Goal: Task Accomplishment & Management: Manage account settings

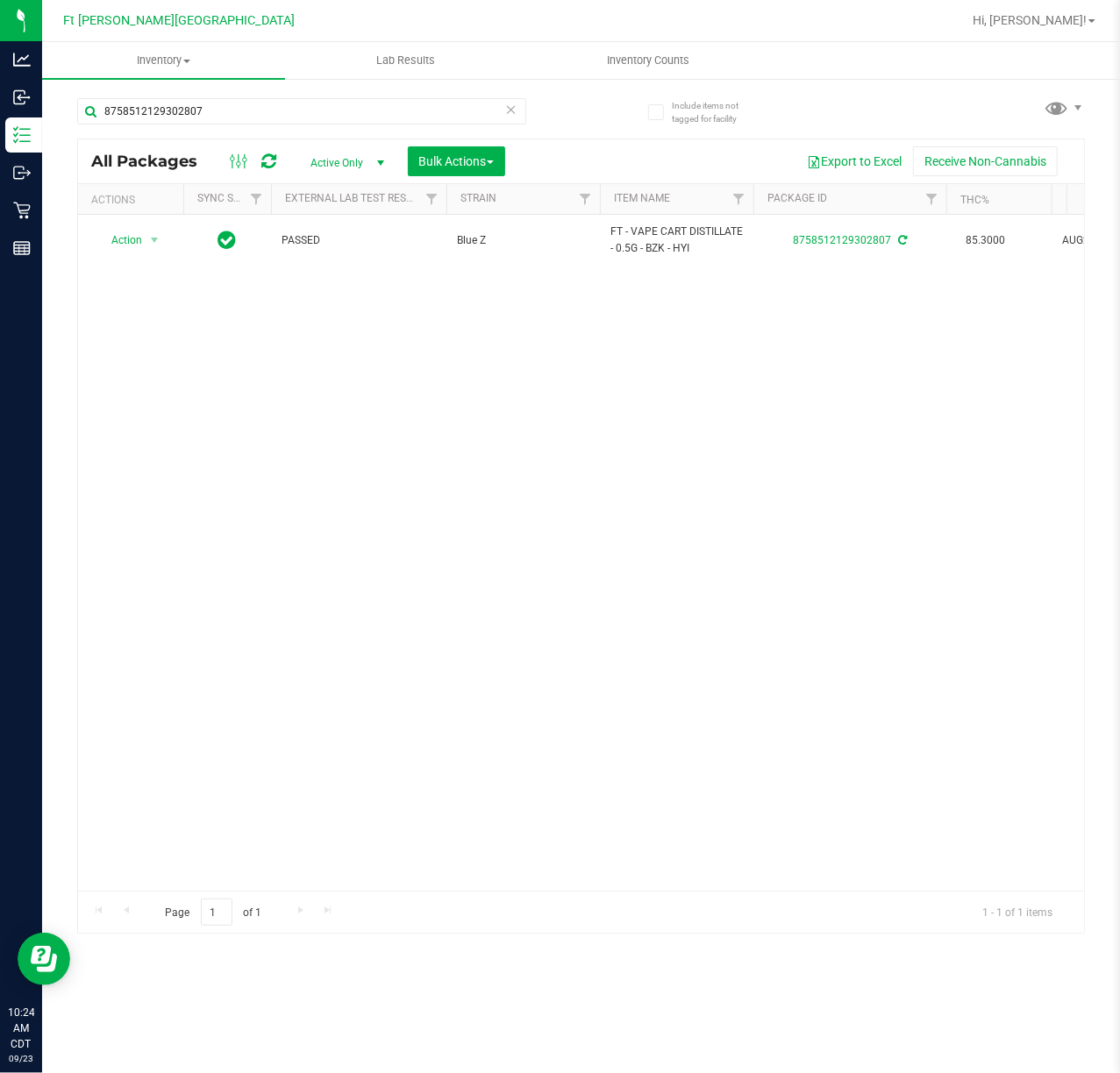
scroll to position [0, 54]
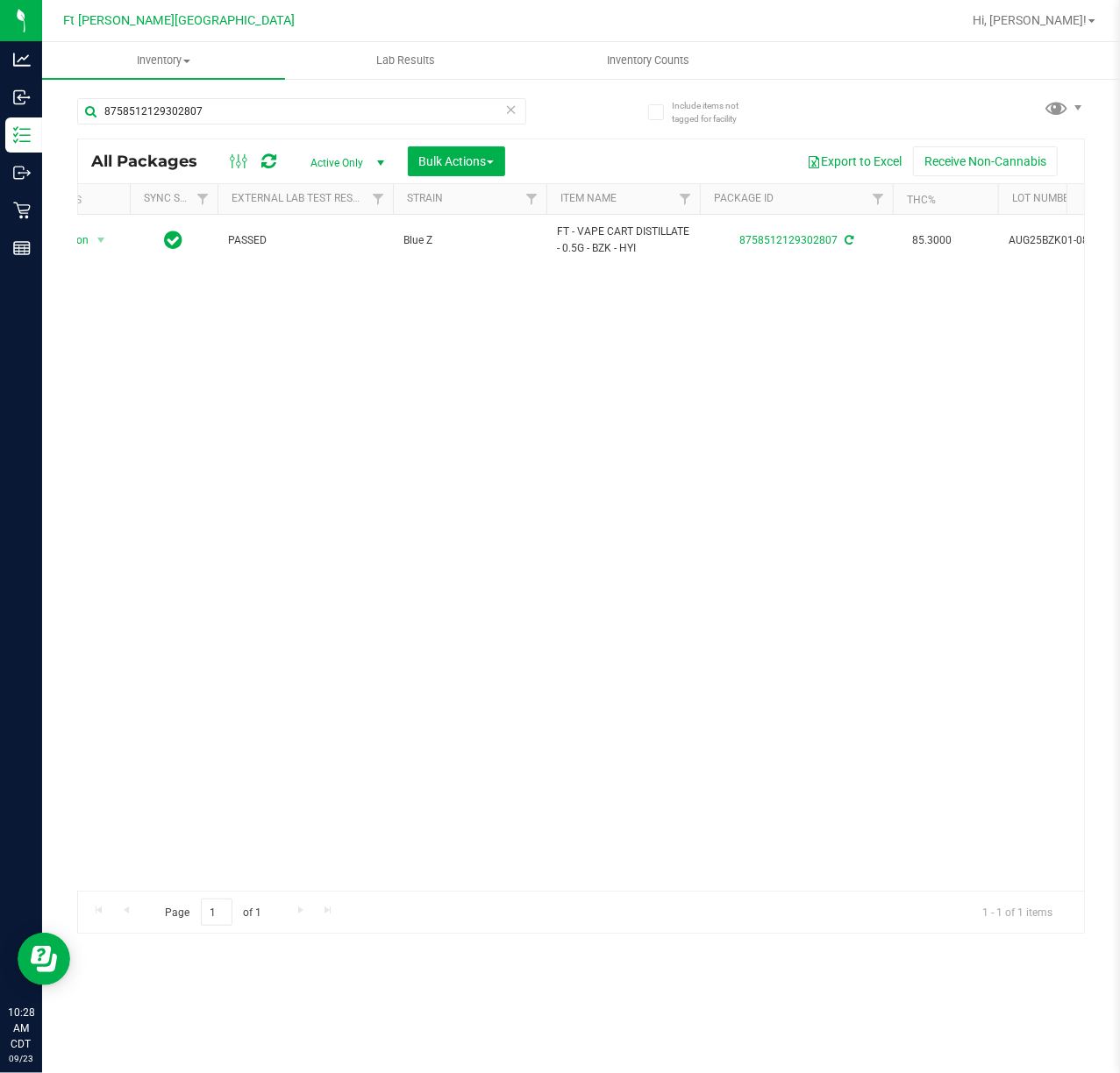
click at [513, 114] on icon at bounding box center [511, 109] width 12 height 21
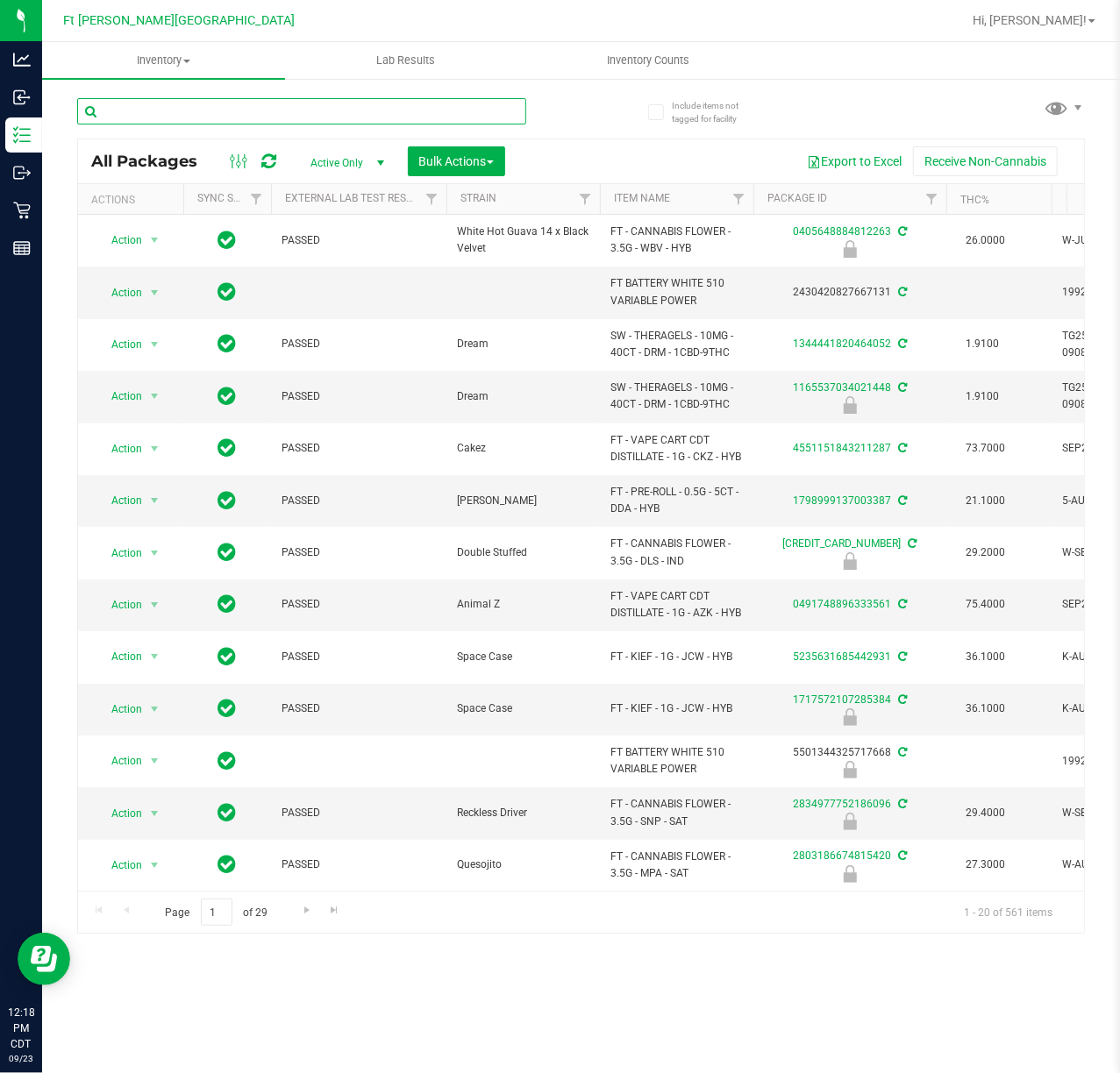
click at [207, 107] on input "text" at bounding box center [301, 112] width 449 height 26
click at [211, 110] on input "text" at bounding box center [301, 112] width 449 height 26
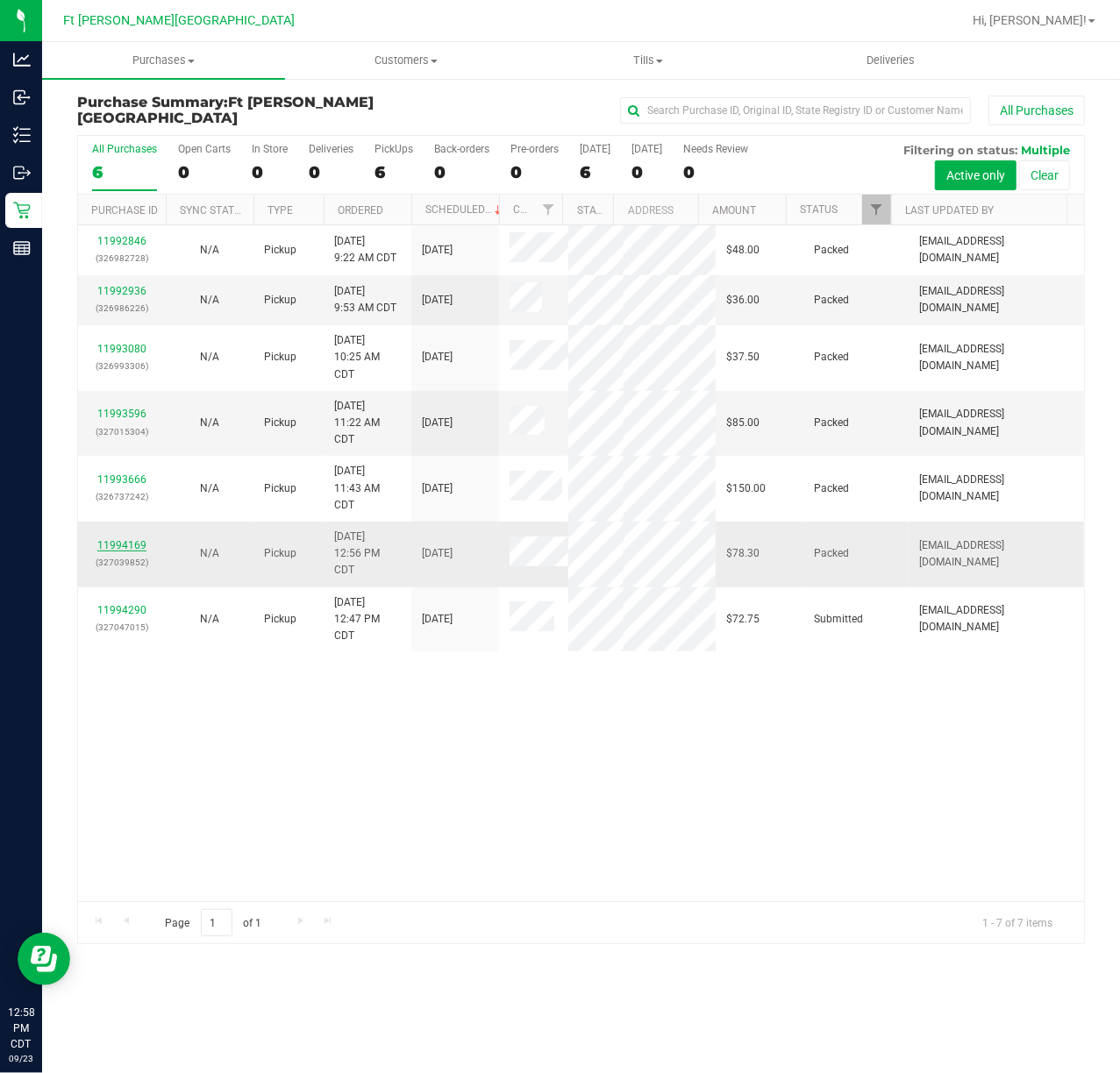
click at [140, 545] on link "11994169" at bounding box center [122, 544] width 49 height 12
click at [130, 610] on link "11994290" at bounding box center [122, 610] width 49 height 12
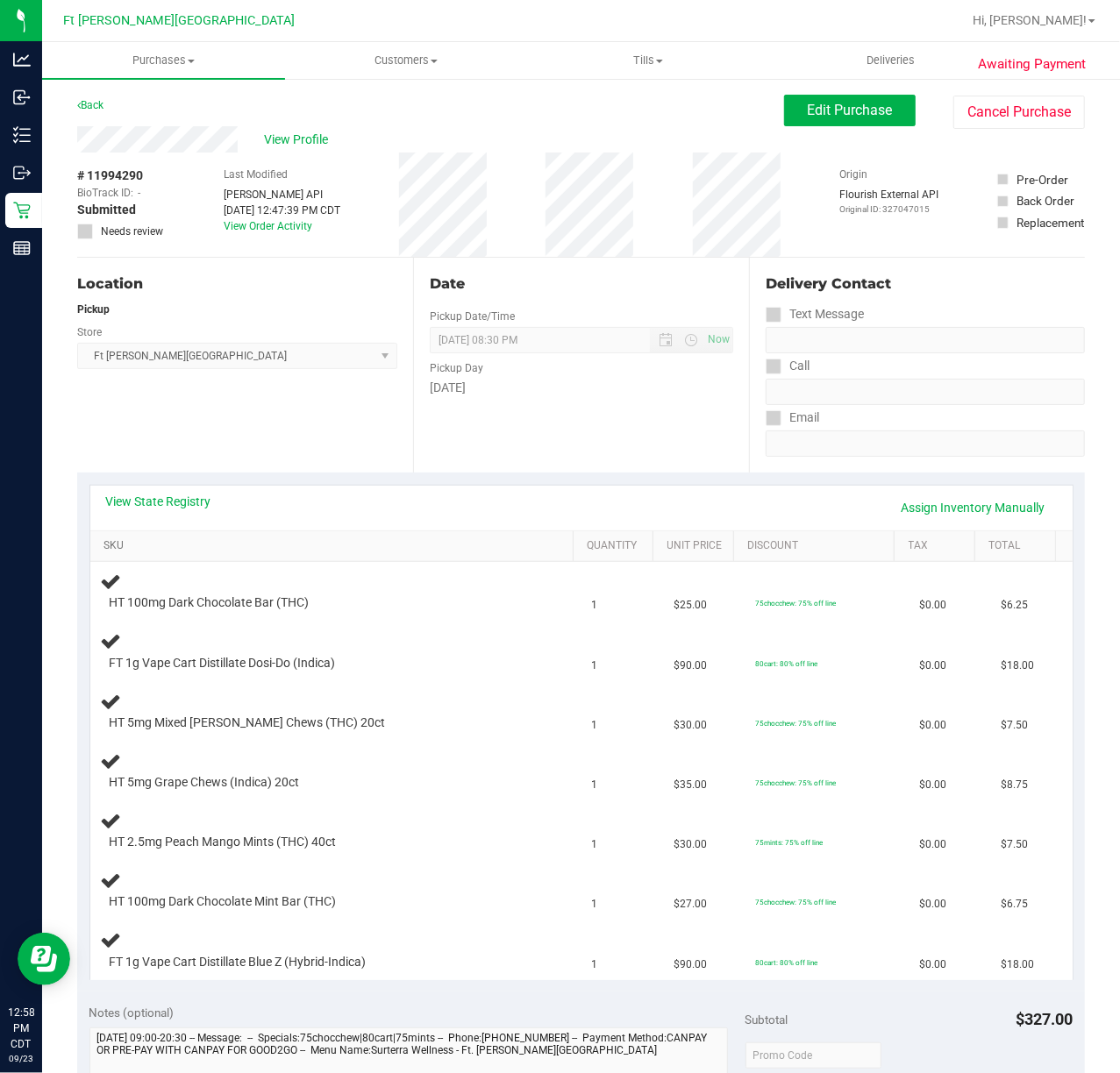
click at [121, 539] on link "SKU" at bounding box center [334, 545] width 462 height 14
click at [155, 505] on link "View State Registry" at bounding box center [159, 501] width 105 height 18
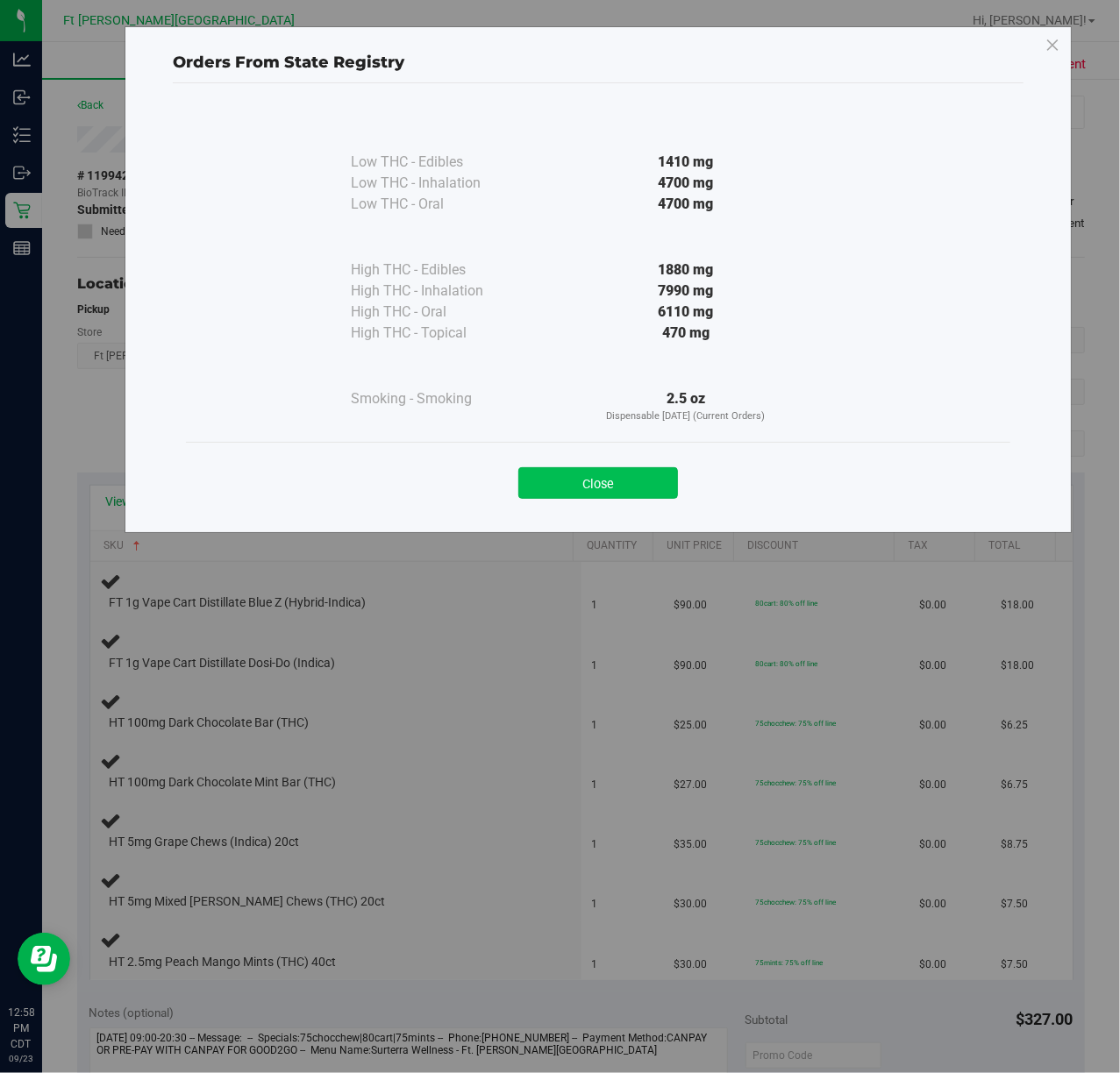
click at [624, 485] on button "Close" at bounding box center [598, 483] width 160 height 32
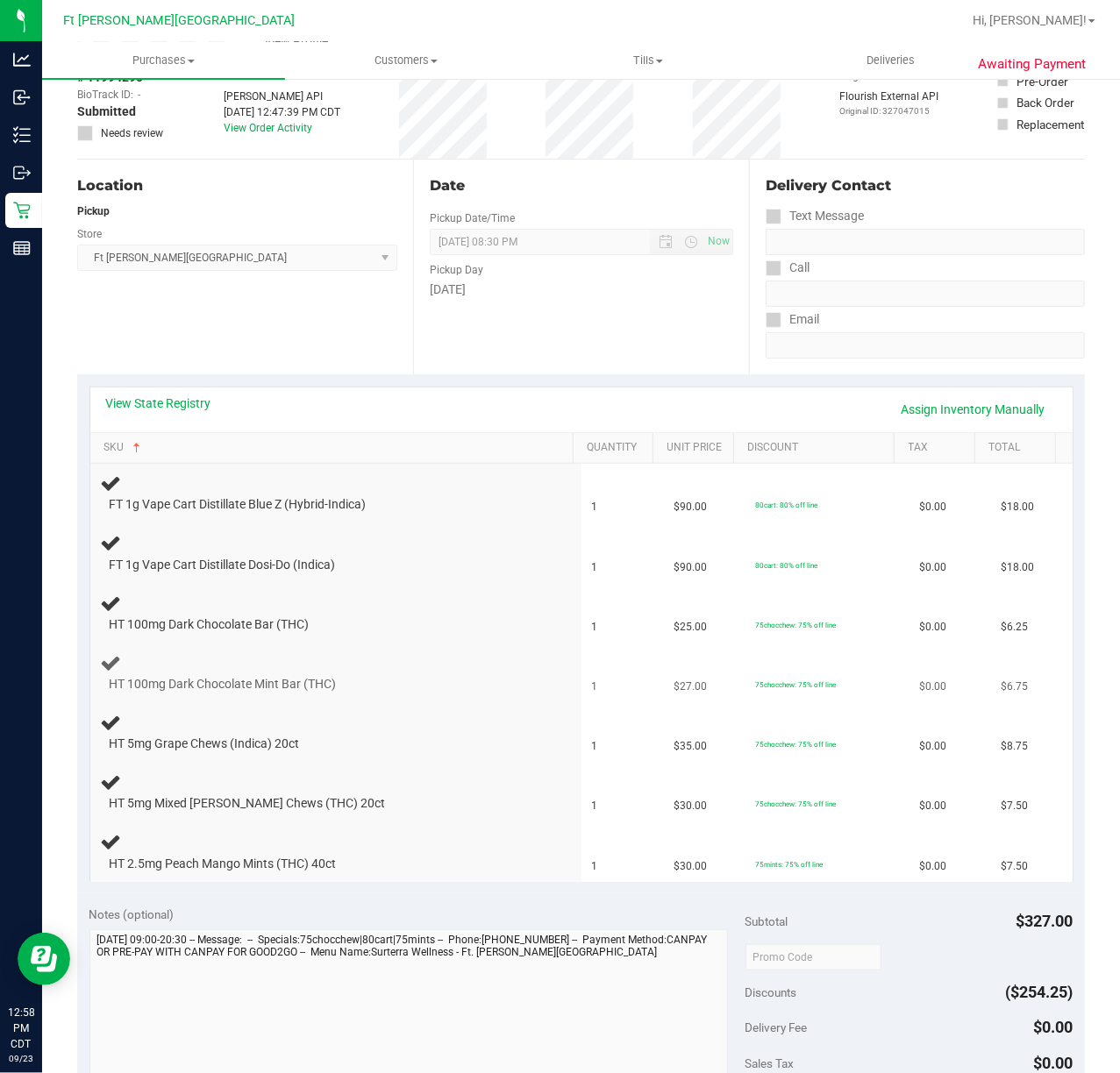
scroll to position [233, 0]
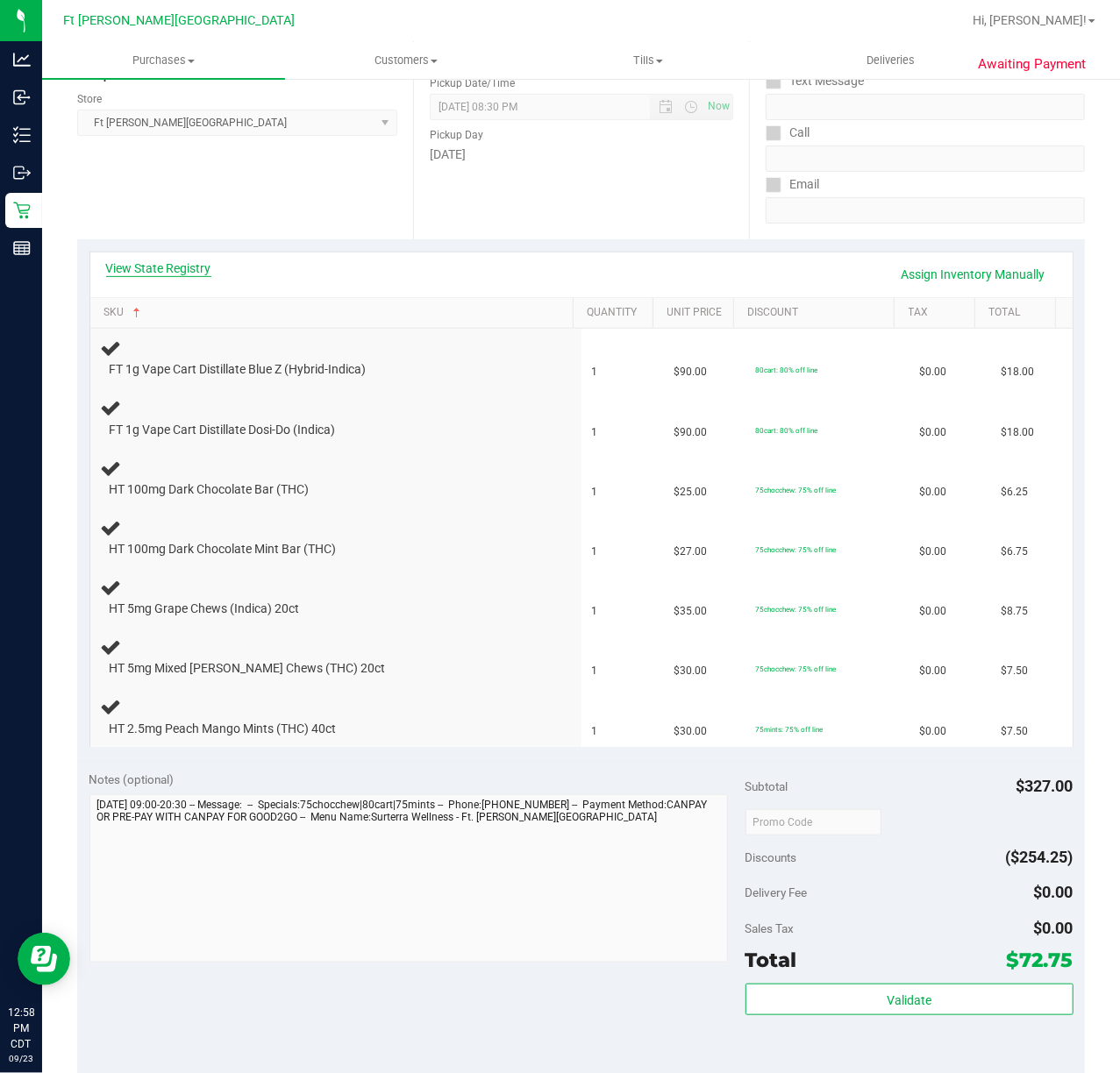
click at [153, 260] on link "View State Registry" at bounding box center [159, 268] width 105 height 18
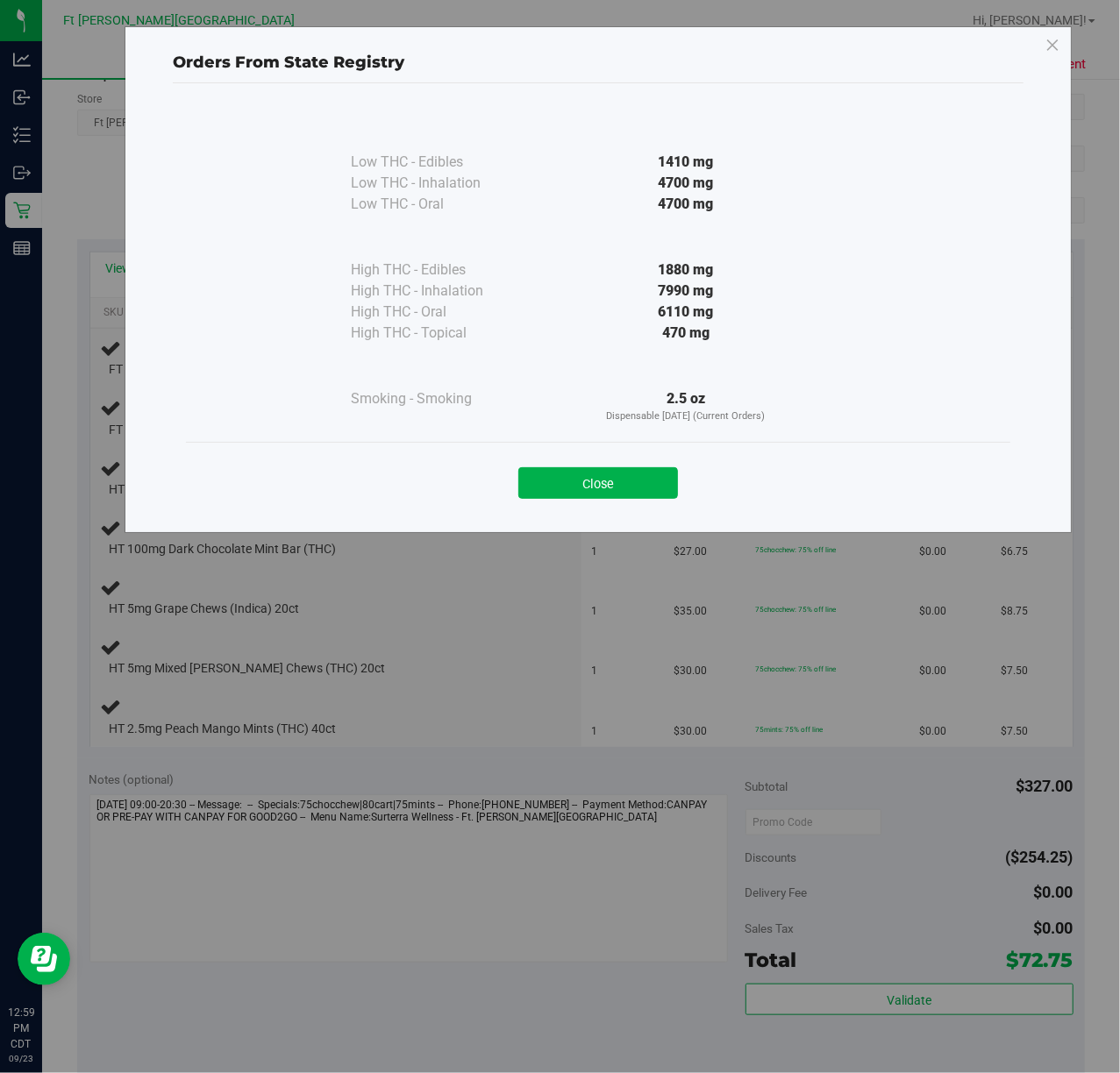
click at [607, 426] on div "Low THC - Edibles 1410 mg Low THC - Inhalation" at bounding box center [598, 274] width 824 height 335
click at [658, 492] on button "Close" at bounding box center [598, 483] width 160 height 32
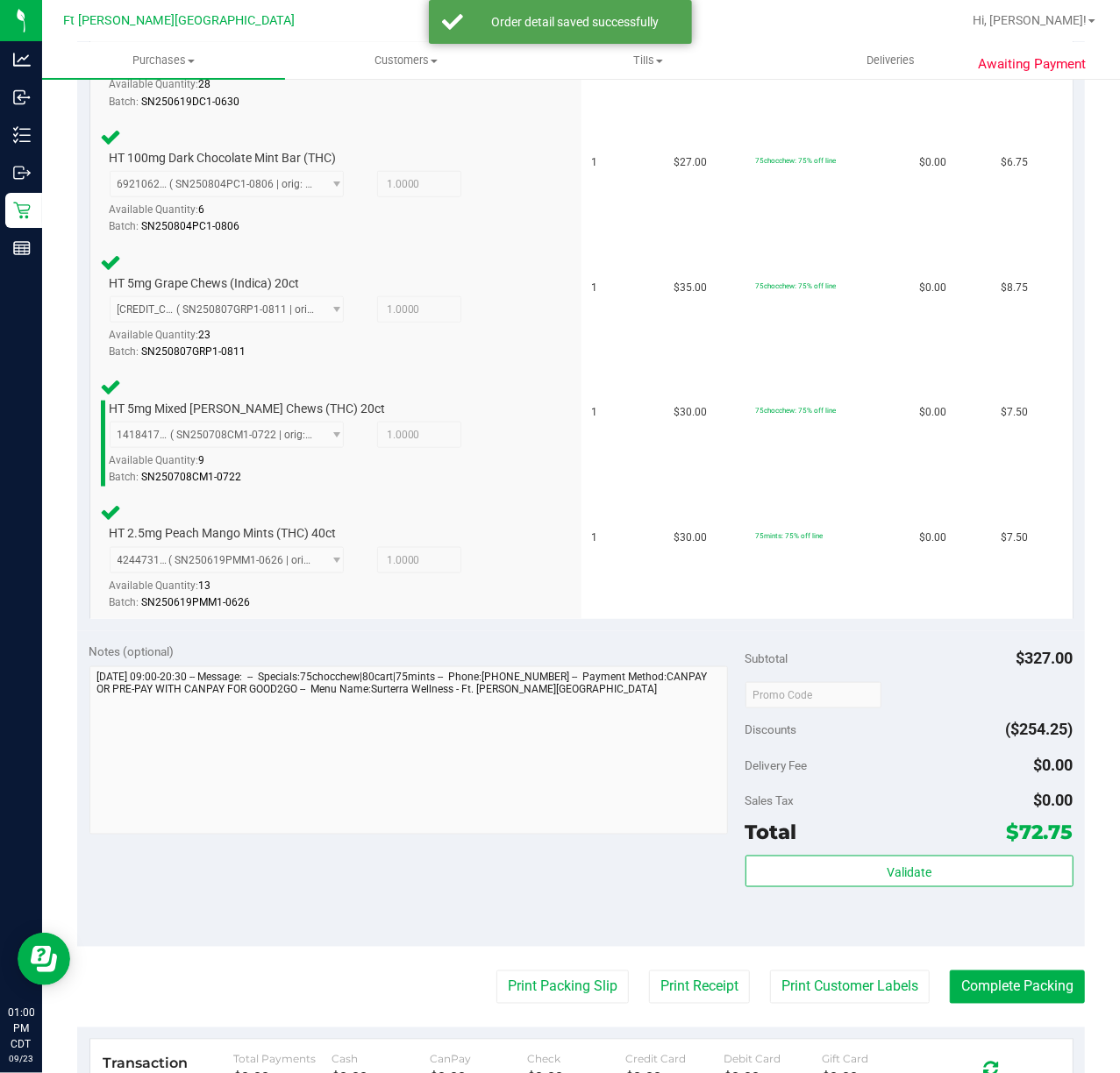
scroll to position [1052, 0]
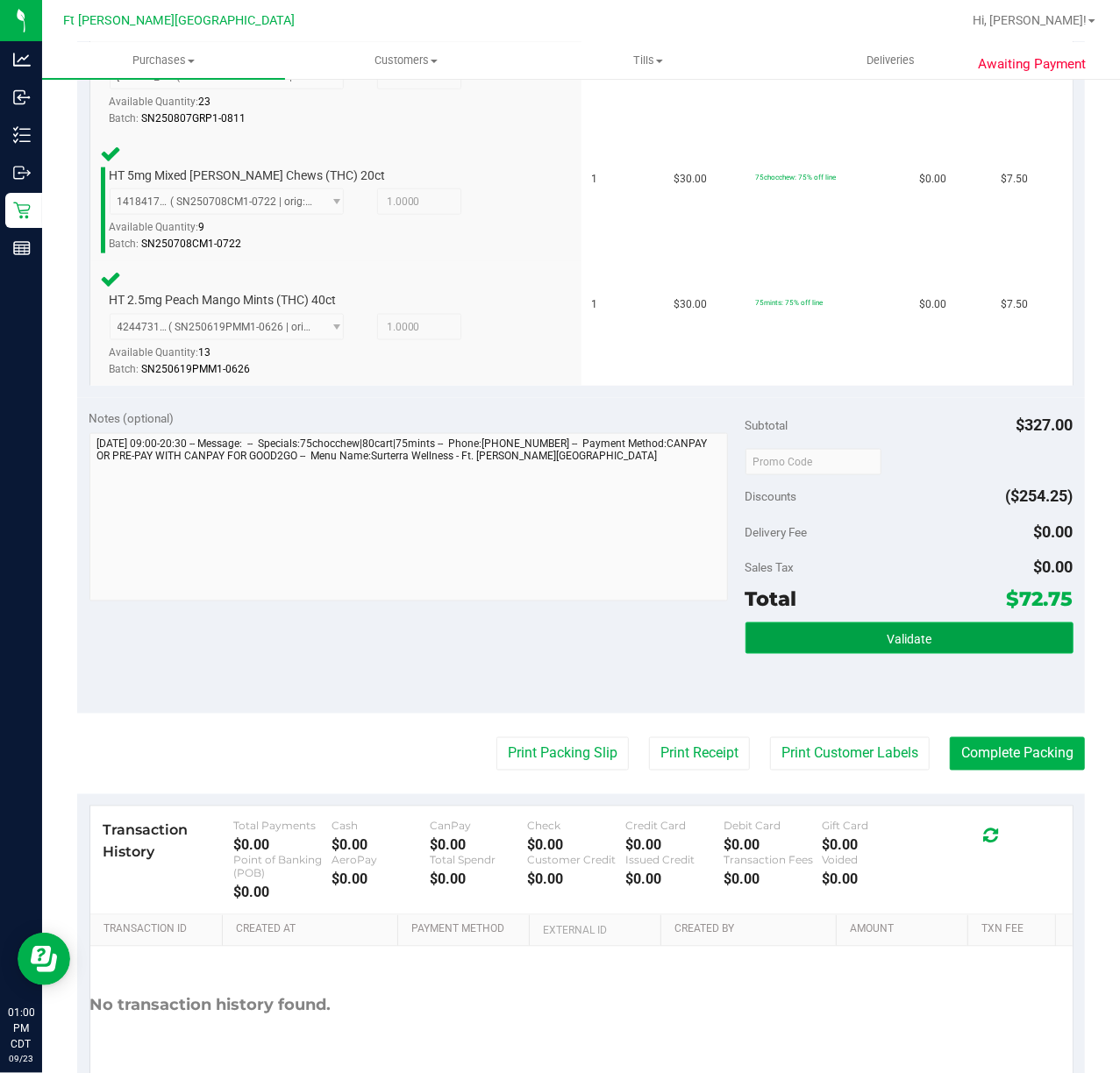
click at [909, 639] on span "Validate" at bounding box center [909, 638] width 45 height 14
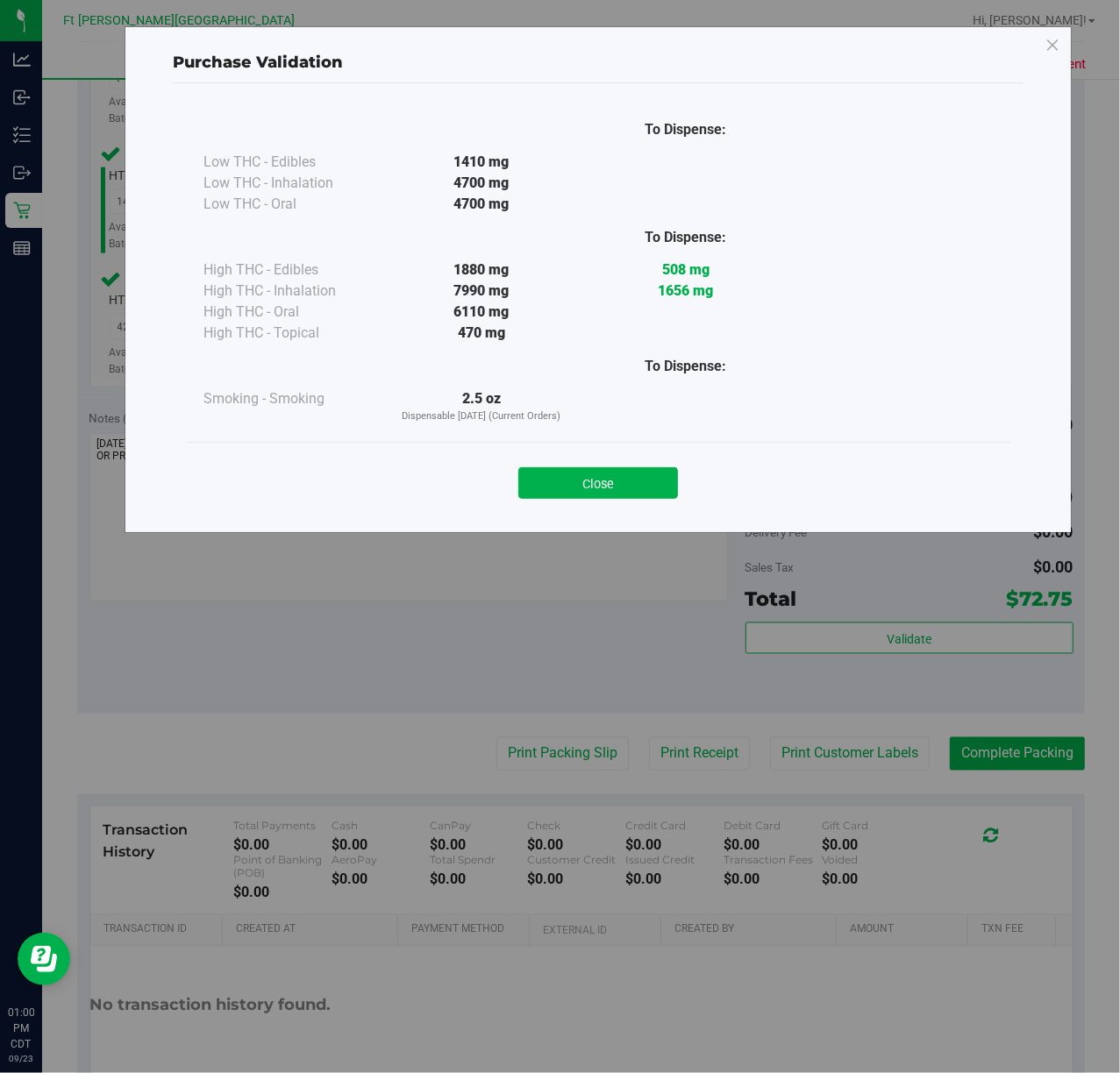
click at [625, 468] on button "Close" at bounding box center [598, 483] width 160 height 32
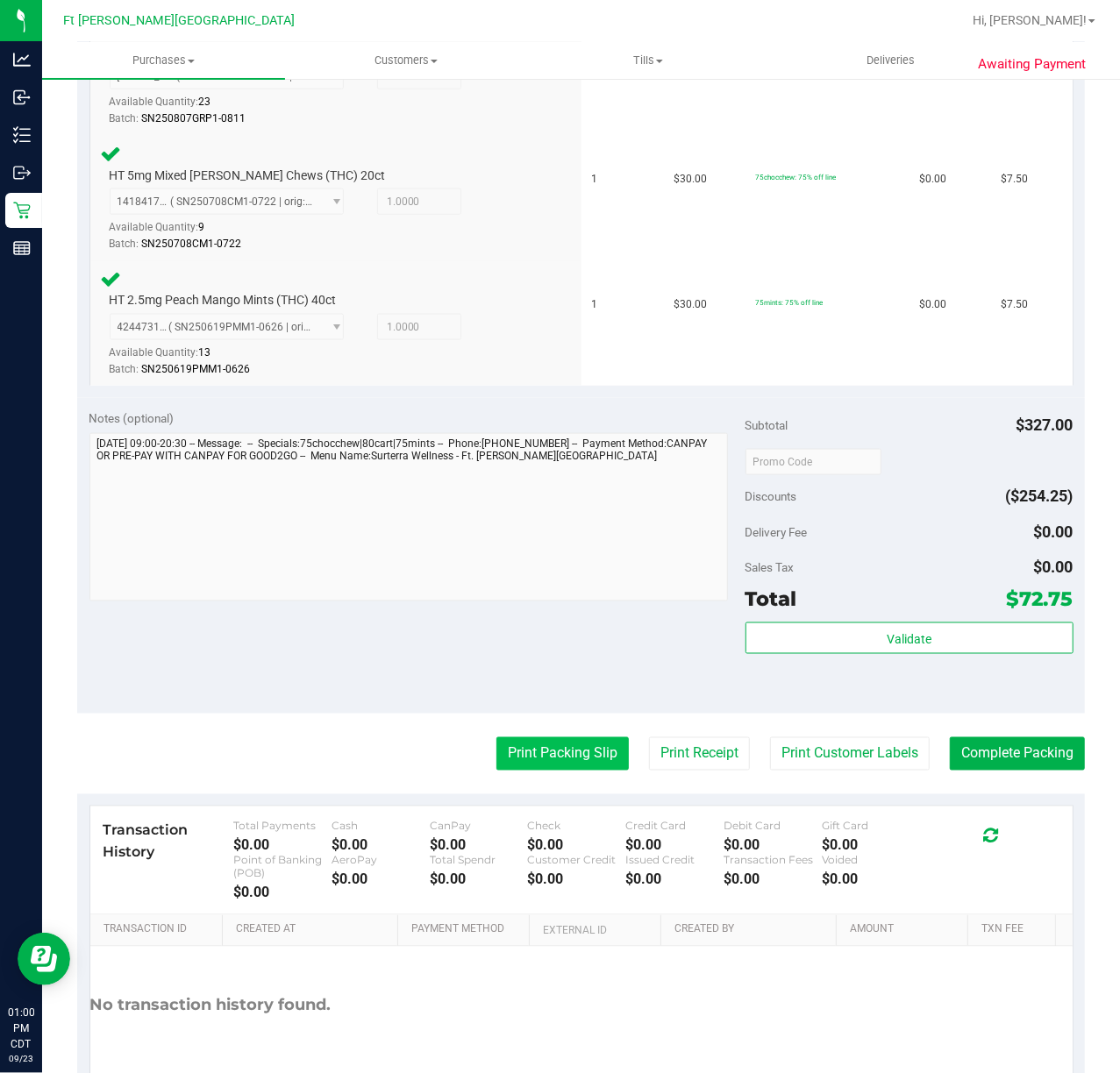
click at [582, 752] on button "Print Packing Slip" at bounding box center [562, 754] width 132 height 33
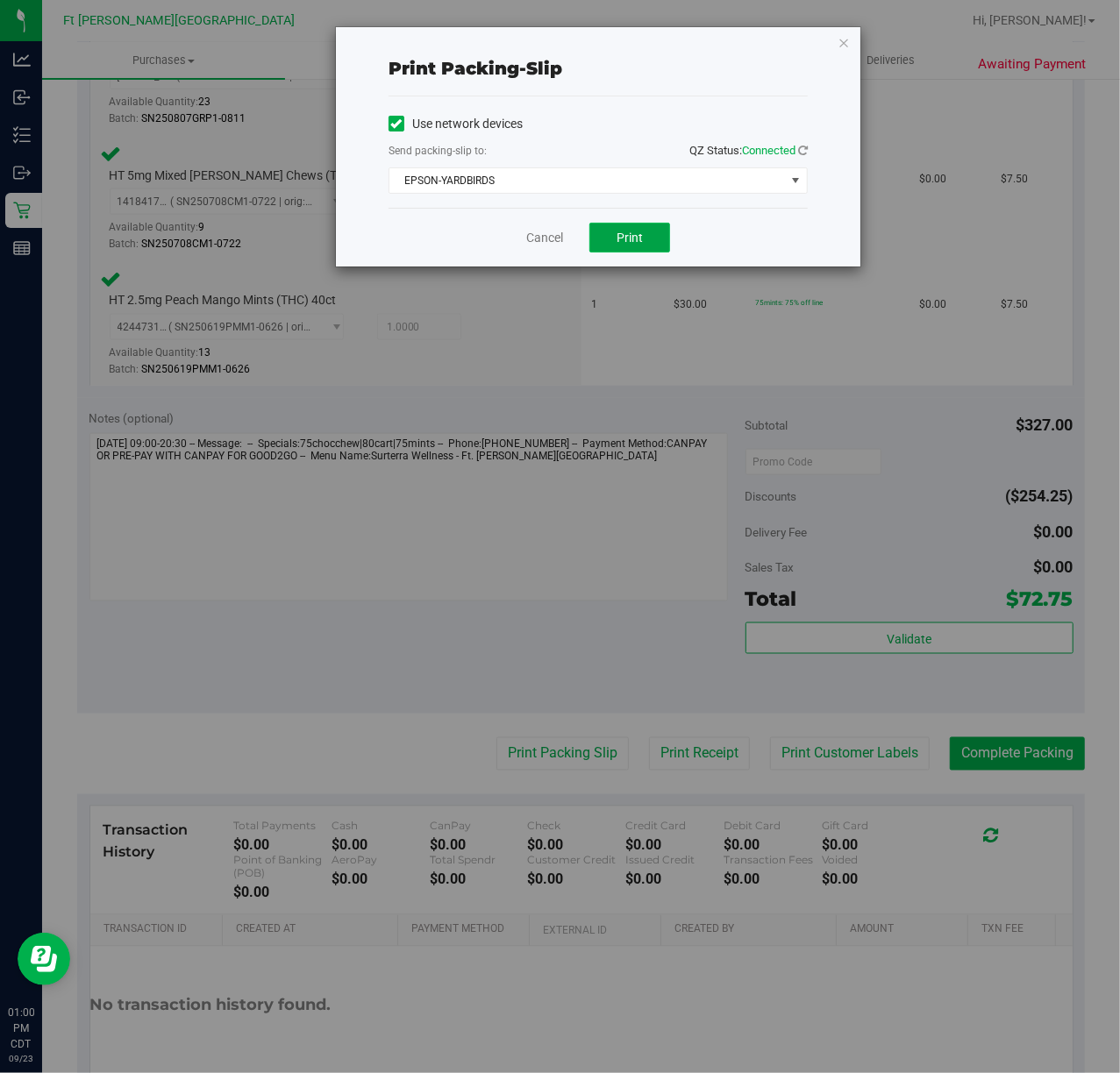
click at [625, 239] on span "Print" at bounding box center [630, 238] width 26 height 14
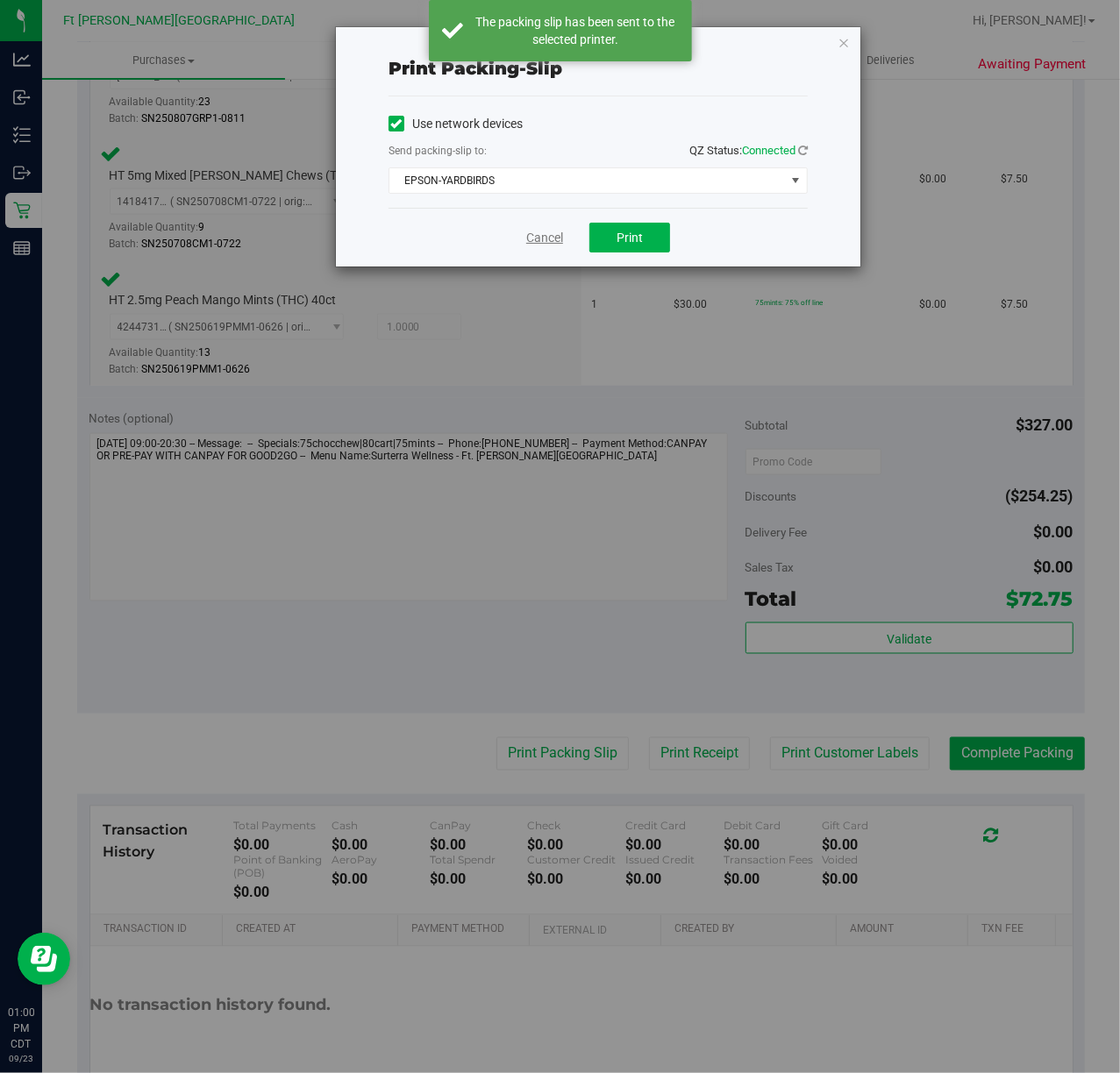
click at [548, 243] on link "Cancel" at bounding box center [544, 238] width 37 height 19
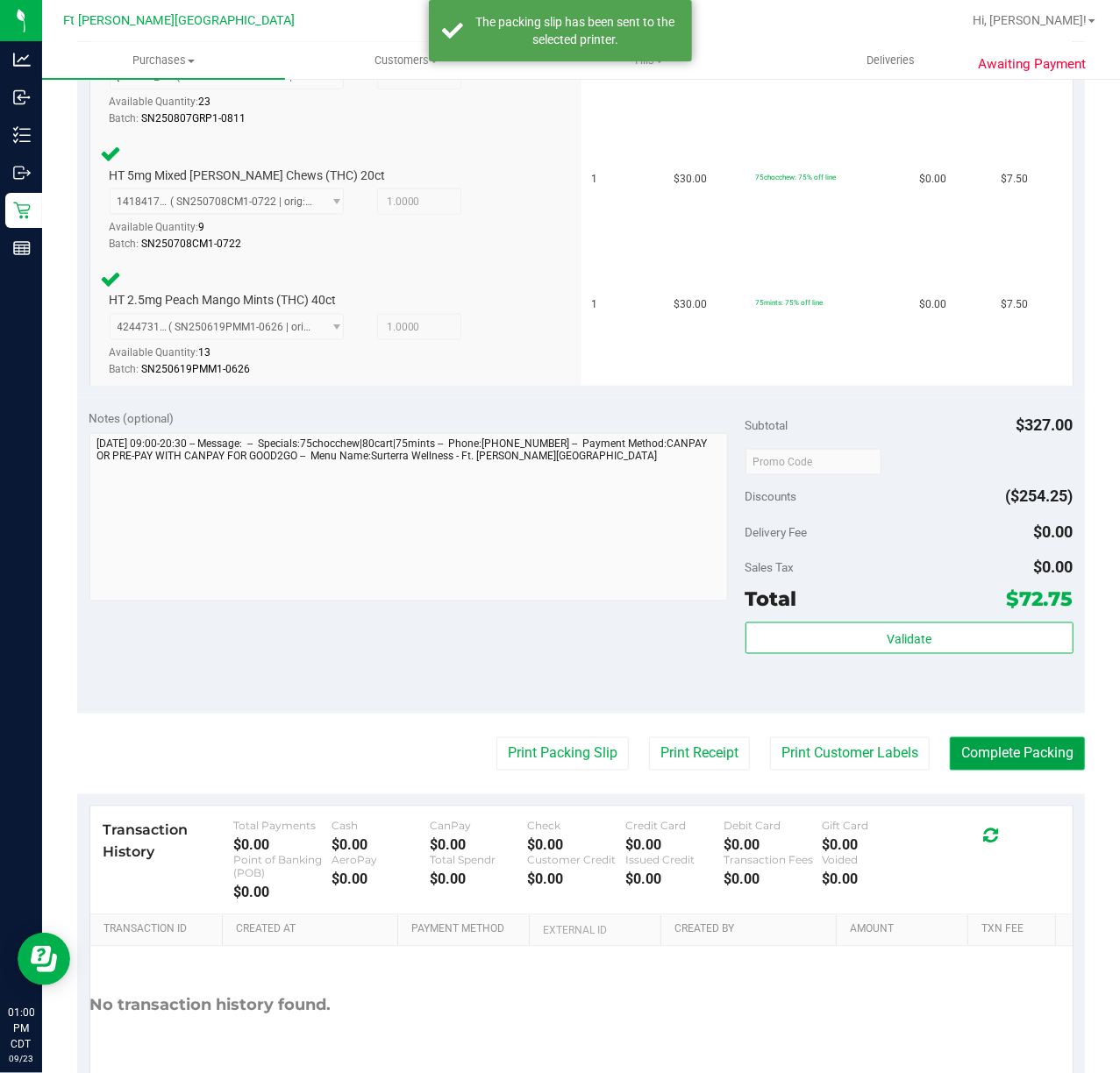
click at [1005, 768] on button "Complete Packing" at bounding box center [1018, 754] width 135 height 33
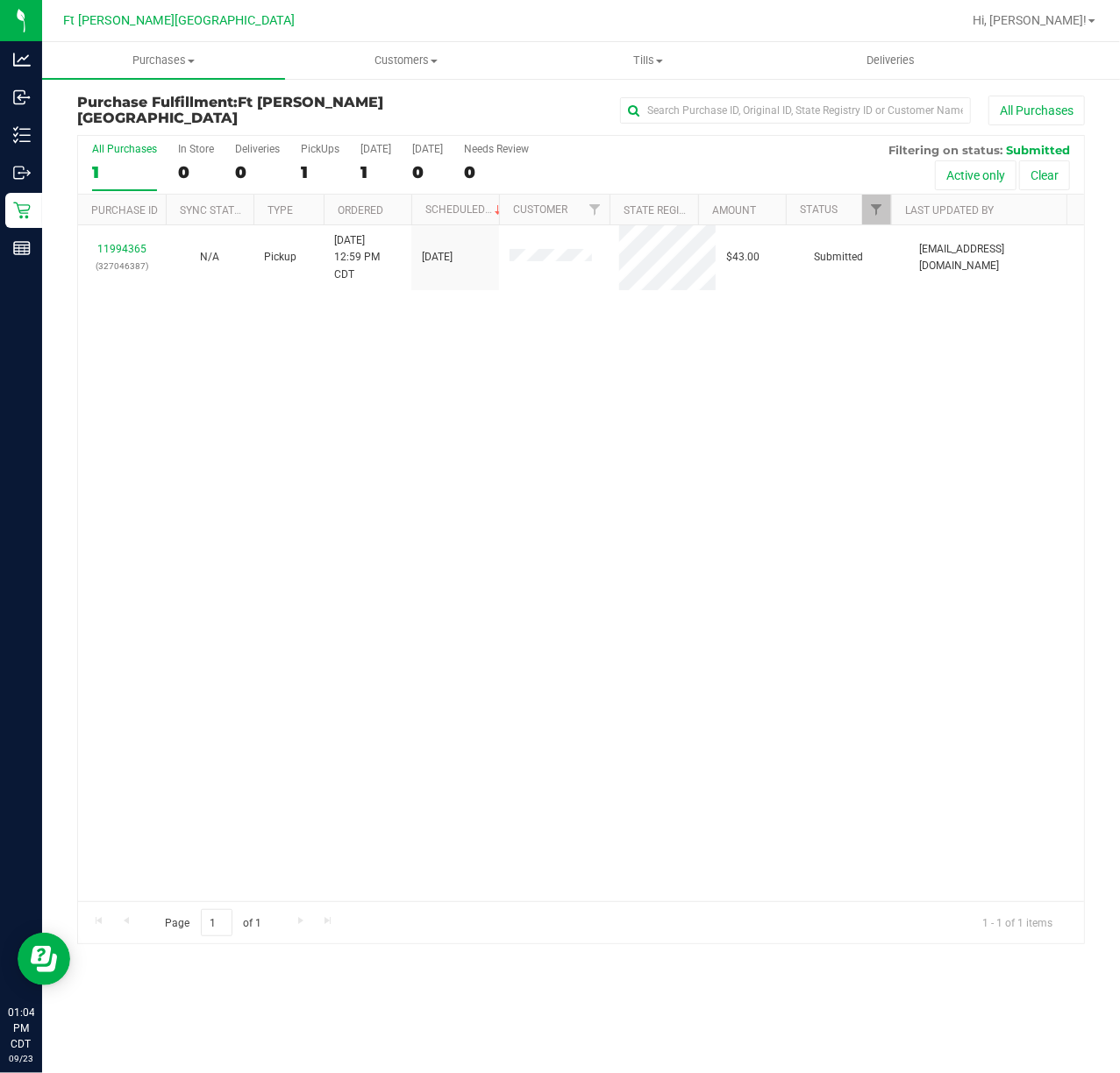
click at [412, 556] on div "11994365 (327046387) N/A Pickup [DATE] 12:59 PM CDT 9/23/2025 $43.00 Submitted …" at bounding box center [580, 563] width 1005 height 676
click at [412, 558] on div "11994365 (327046387) N/A Pickup [DATE] 12:59 PM CDT 9/23/2025 $43.00 Submitted …" at bounding box center [580, 563] width 1005 height 676
